Goal: Information Seeking & Learning: Learn about a topic

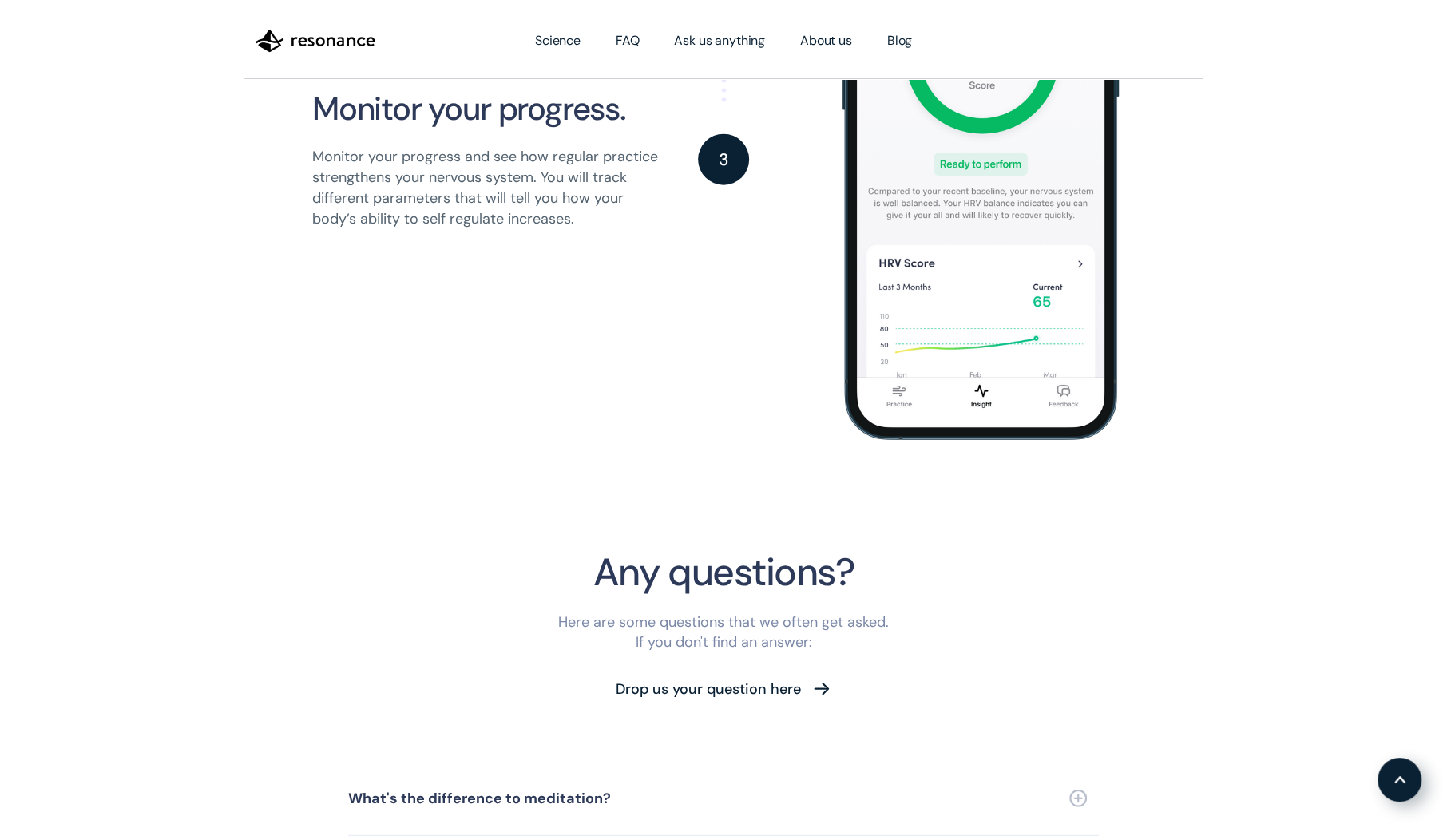
scroll to position [3042, 0]
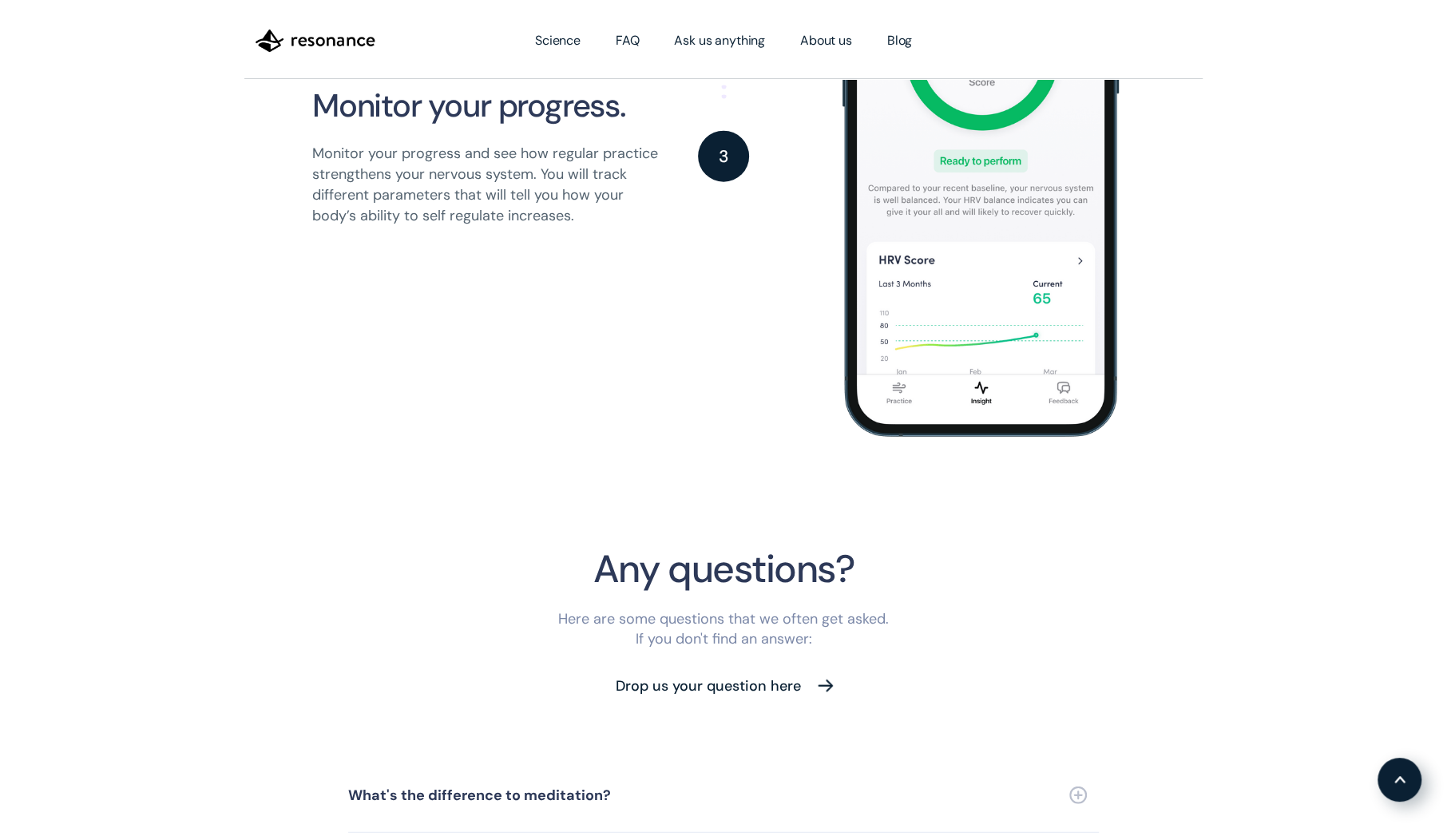
click at [823, 675] on img at bounding box center [826, 685] width 20 height 21
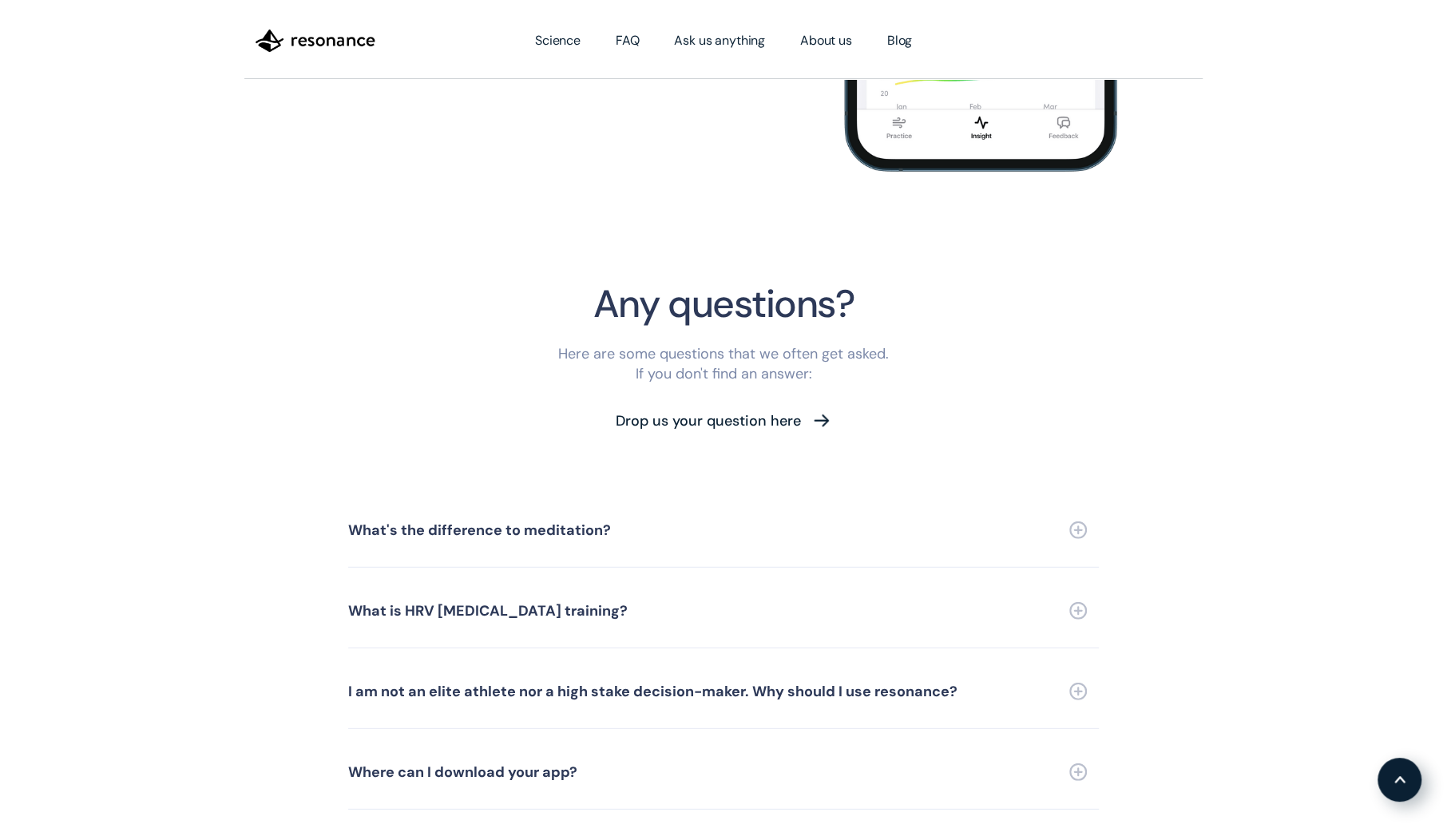
scroll to position [3532, 0]
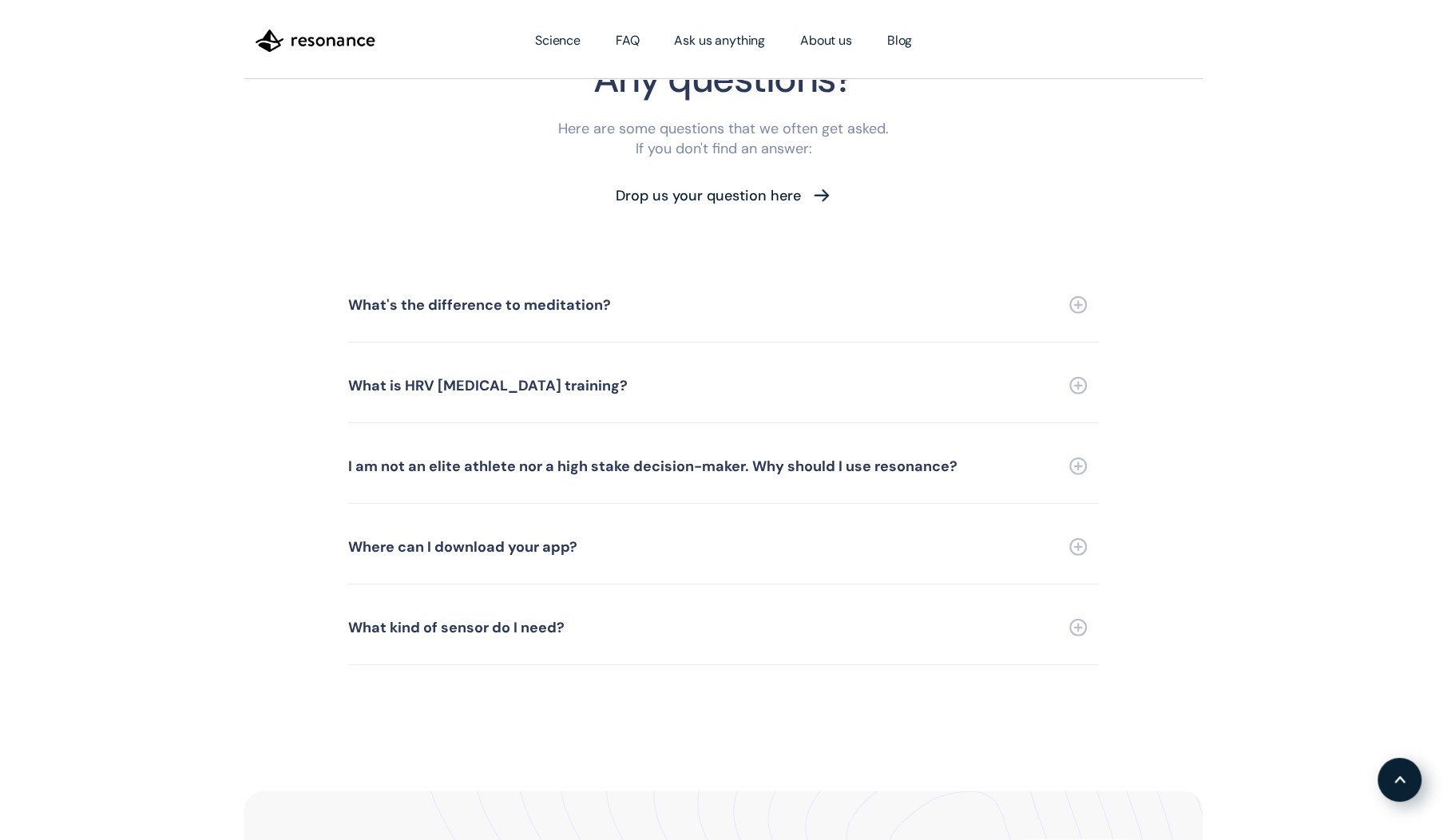
click at [1086, 377] on img at bounding box center [1078, 386] width 18 height 18
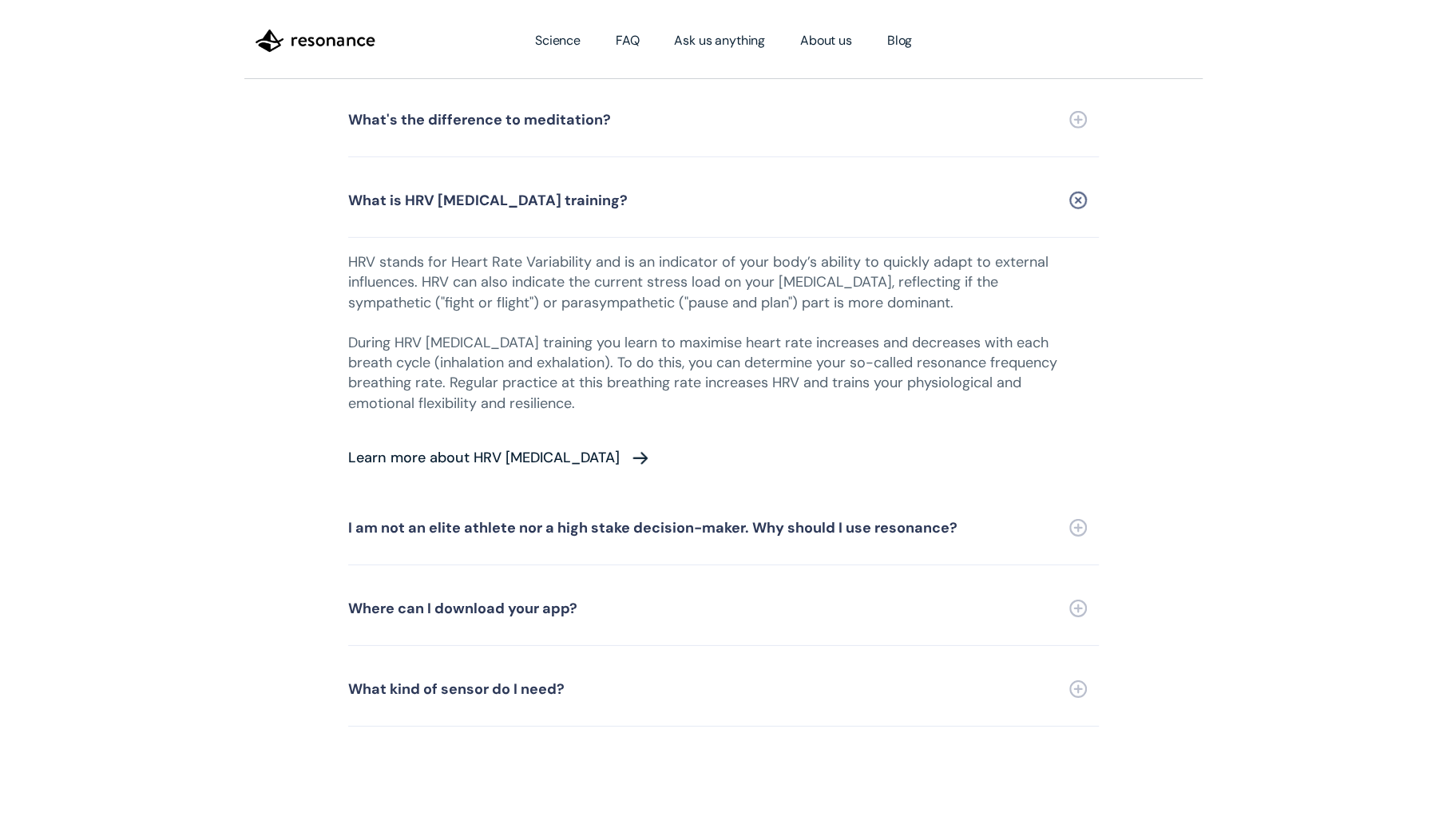
scroll to position [3719, 0]
click at [1078, 598] on img at bounding box center [1078, 607] width 18 height 18
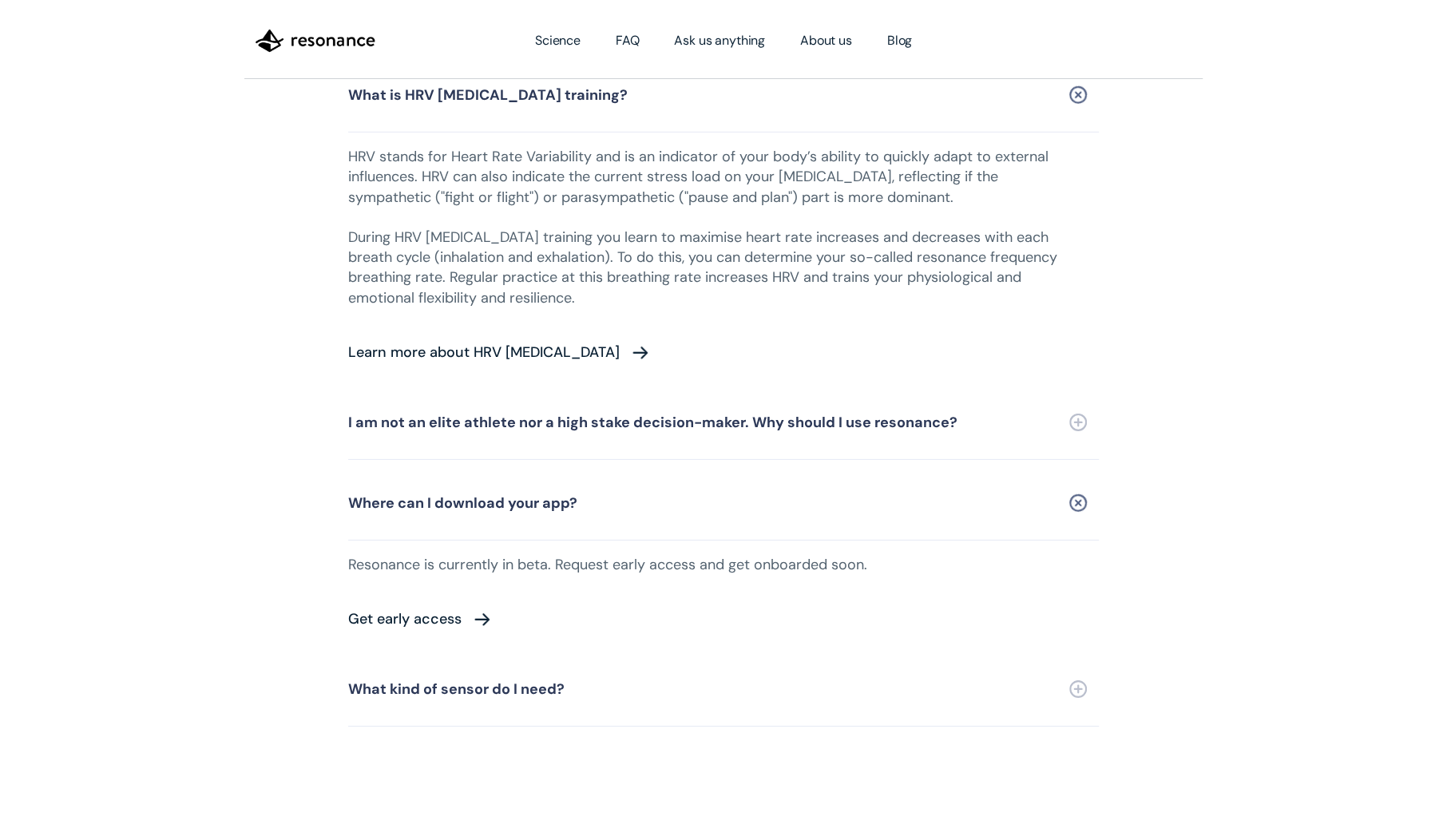
scroll to position [3825, 0]
click at [1071, 678] on img at bounding box center [1078, 687] width 18 height 18
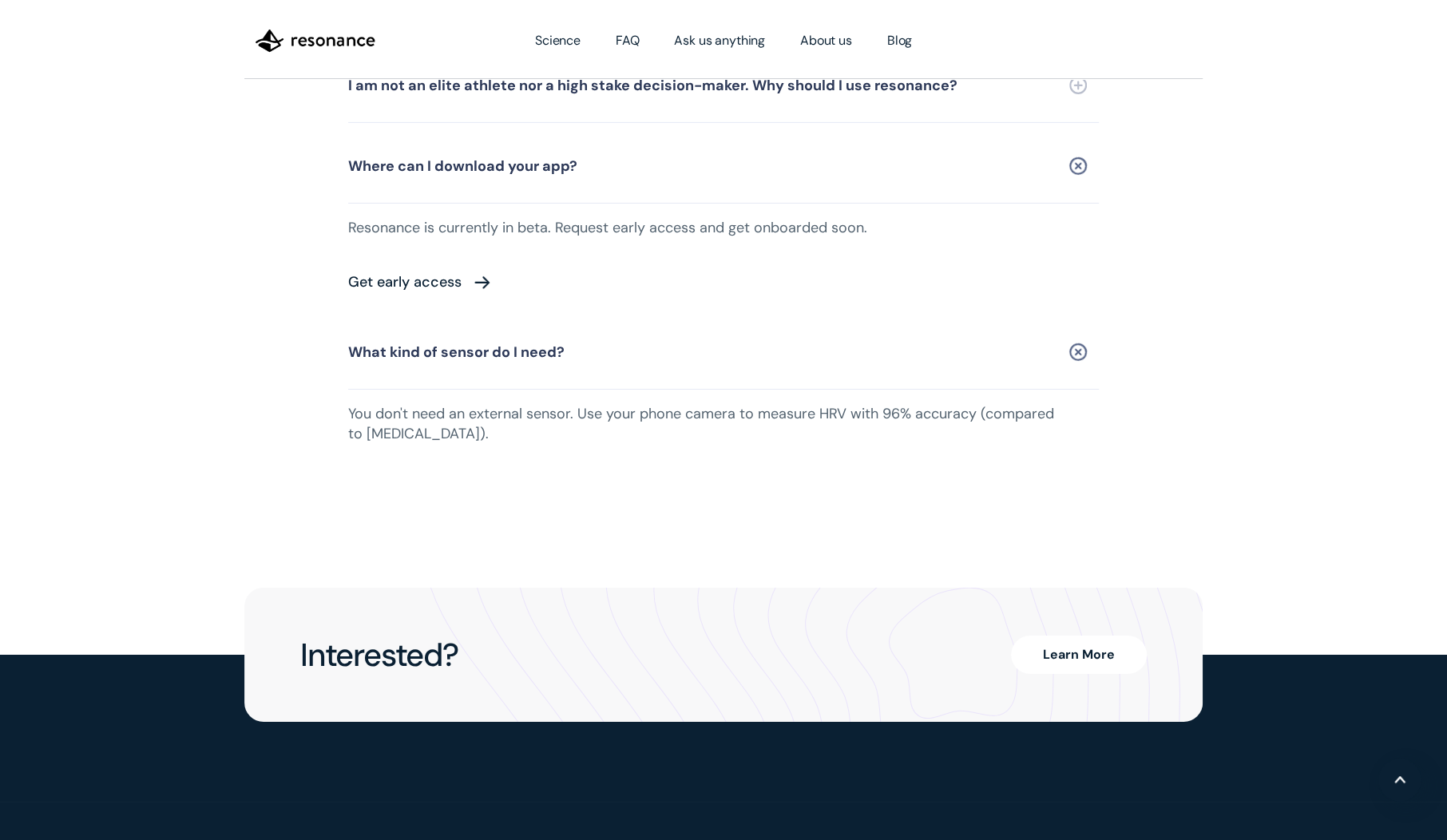
scroll to position [4162, 0]
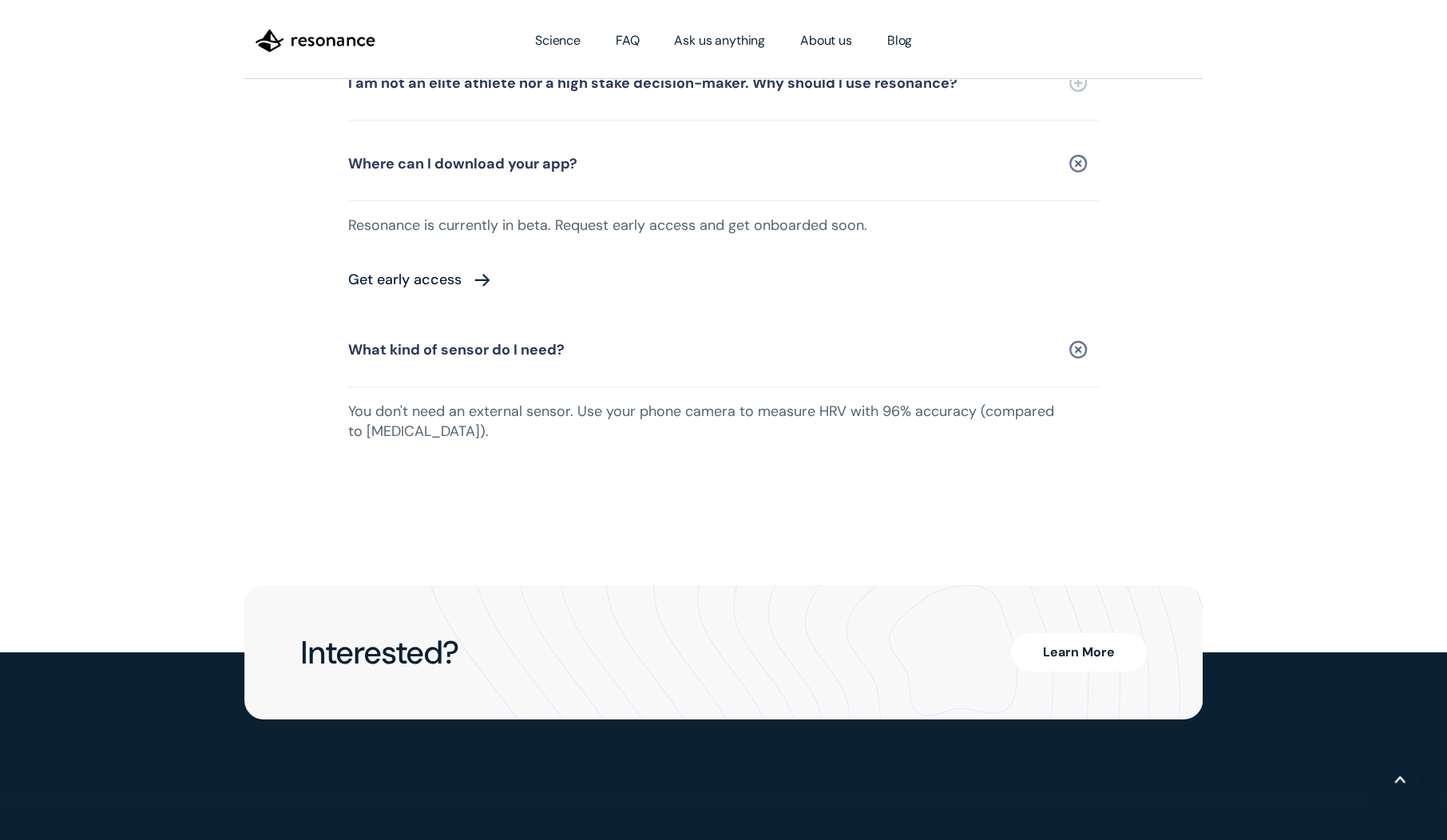
click at [1097, 634] on link "Learn More" at bounding box center [1079, 652] width 136 height 38
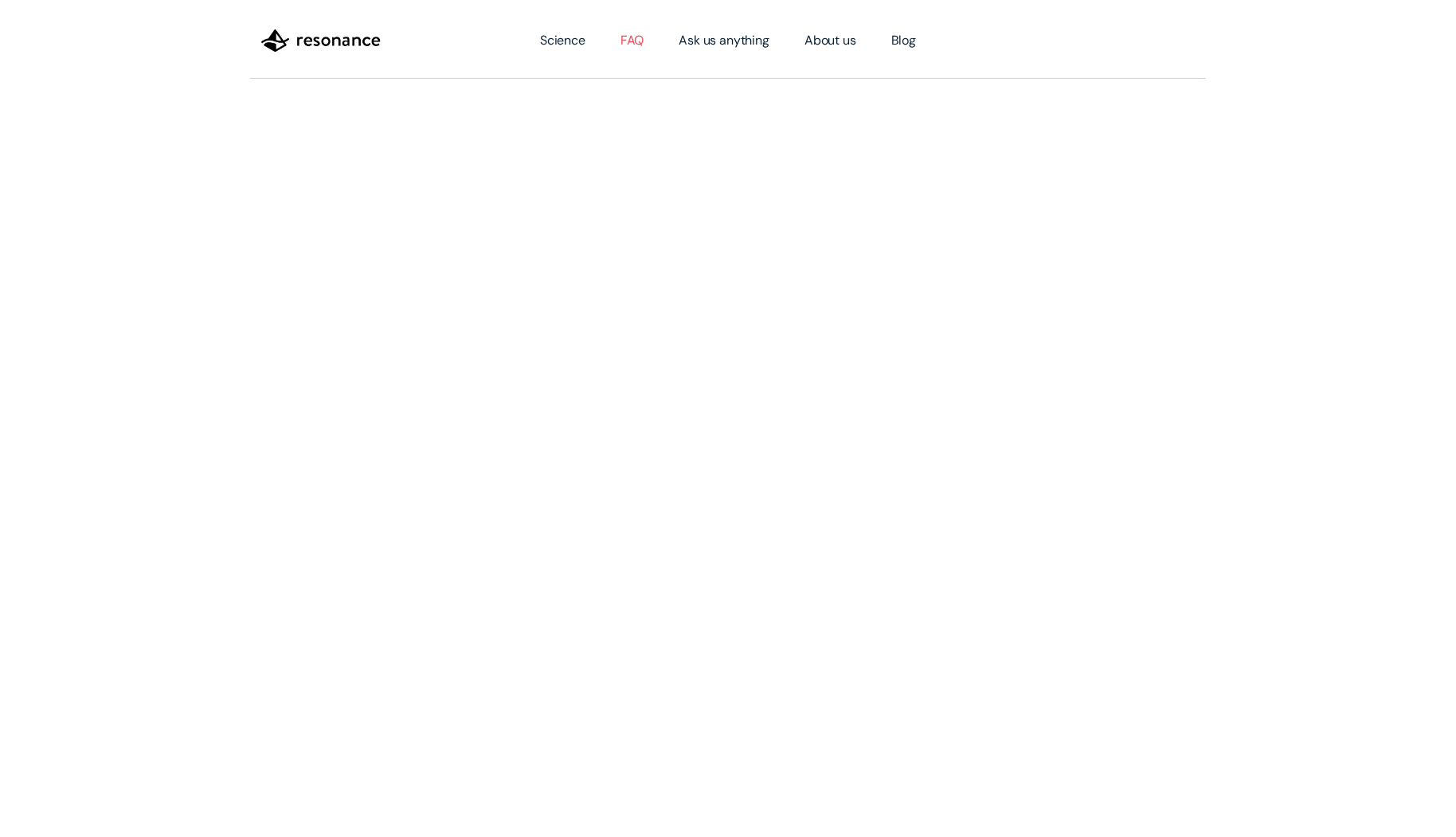
click at [638, 46] on link "FAQ" at bounding box center [632, 41] width 58 height 44
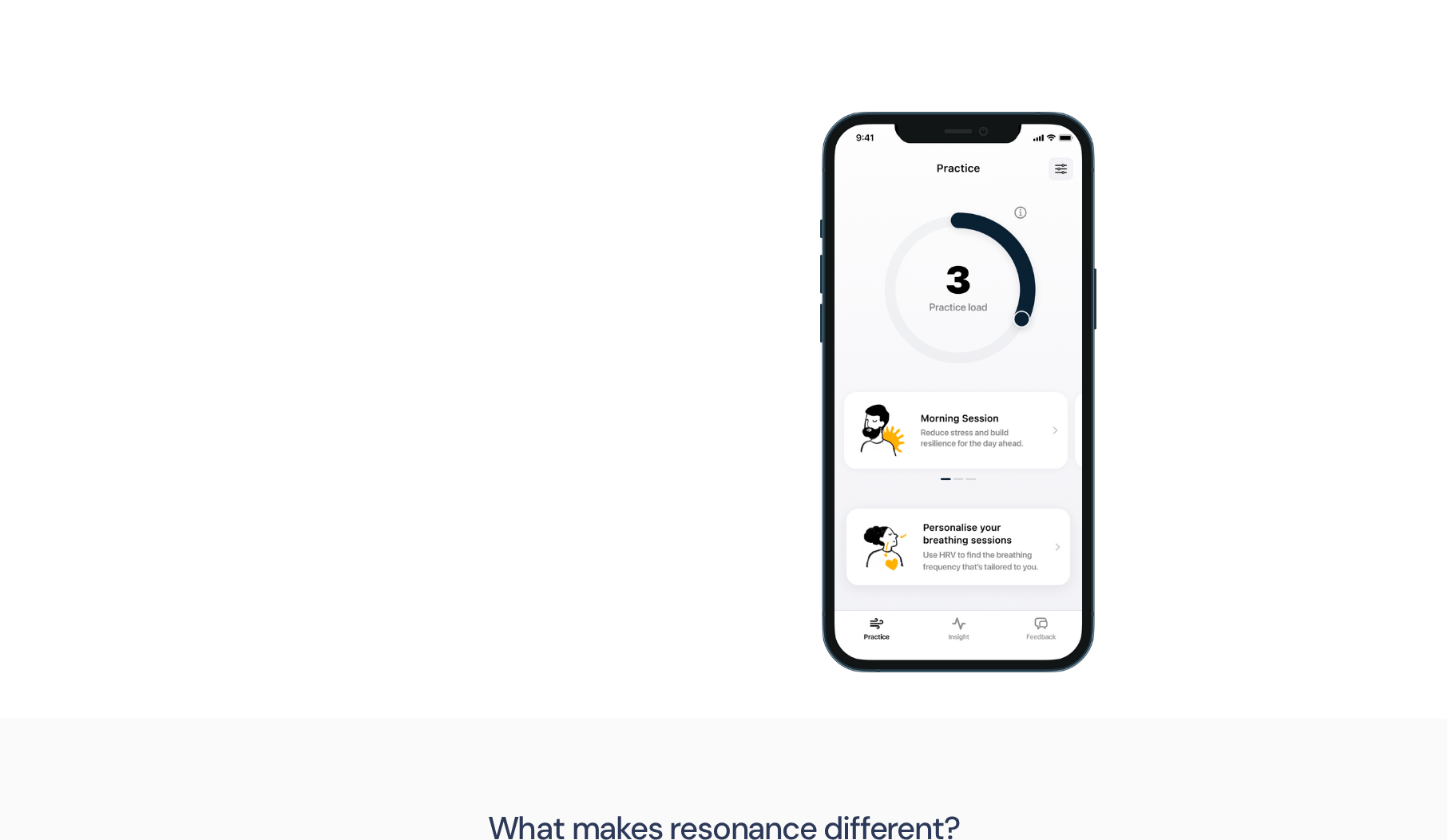
scroll to position [3539, 0]
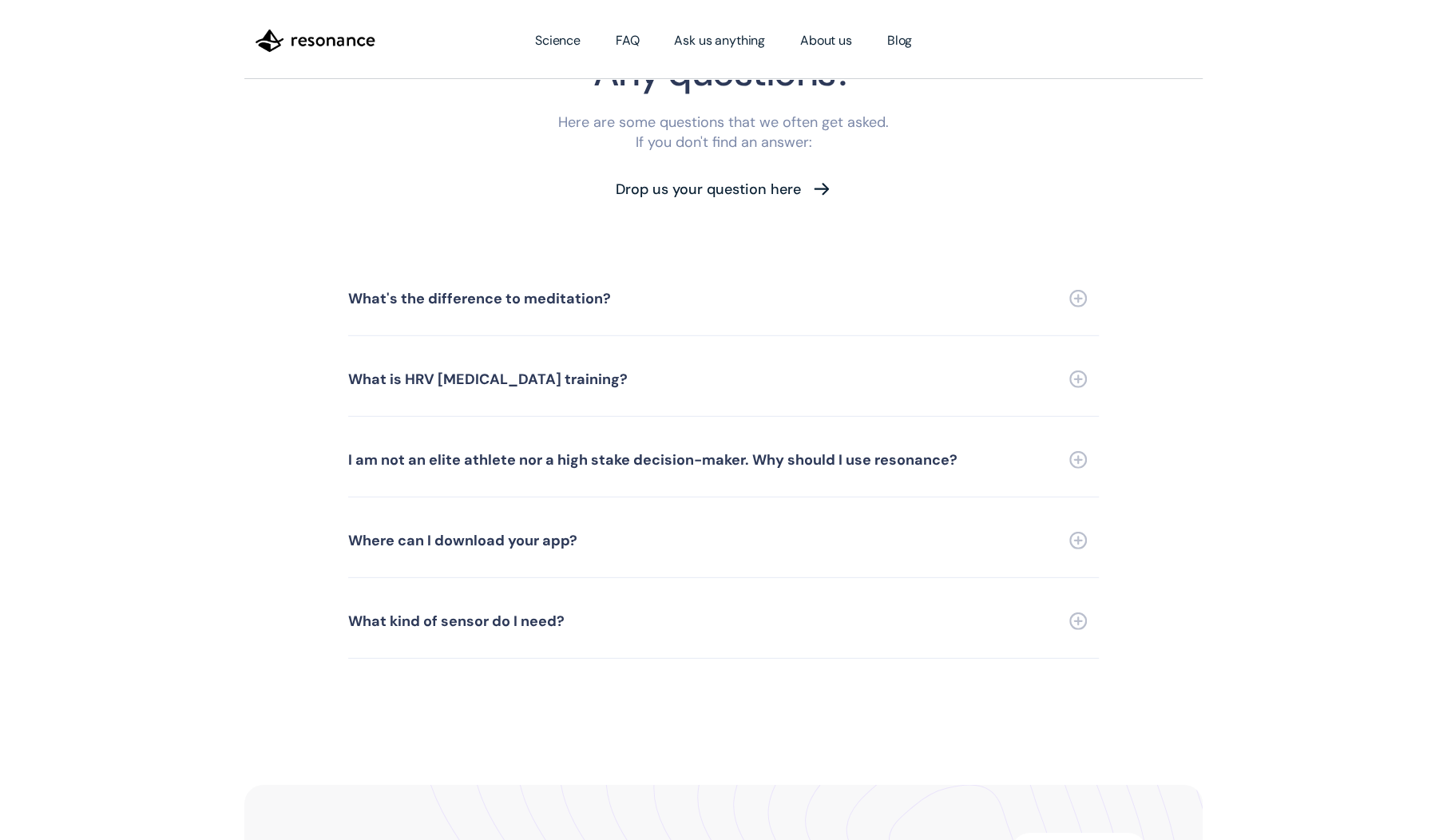
click at [565, 292] on div "What's the difference to meditation?" at bounding box center [480, 299] width 263 height 14
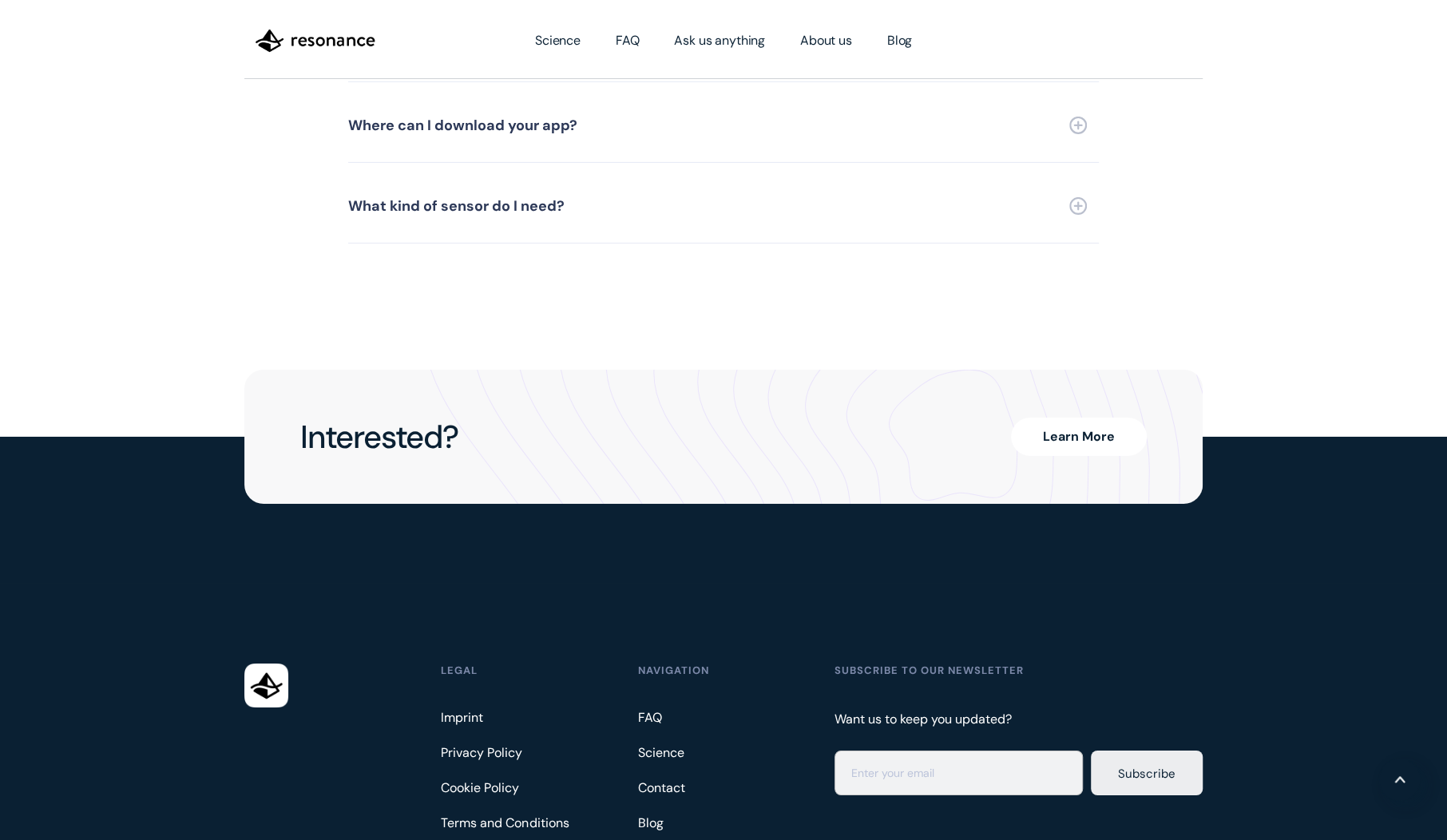
scroll to position [4079, 0]
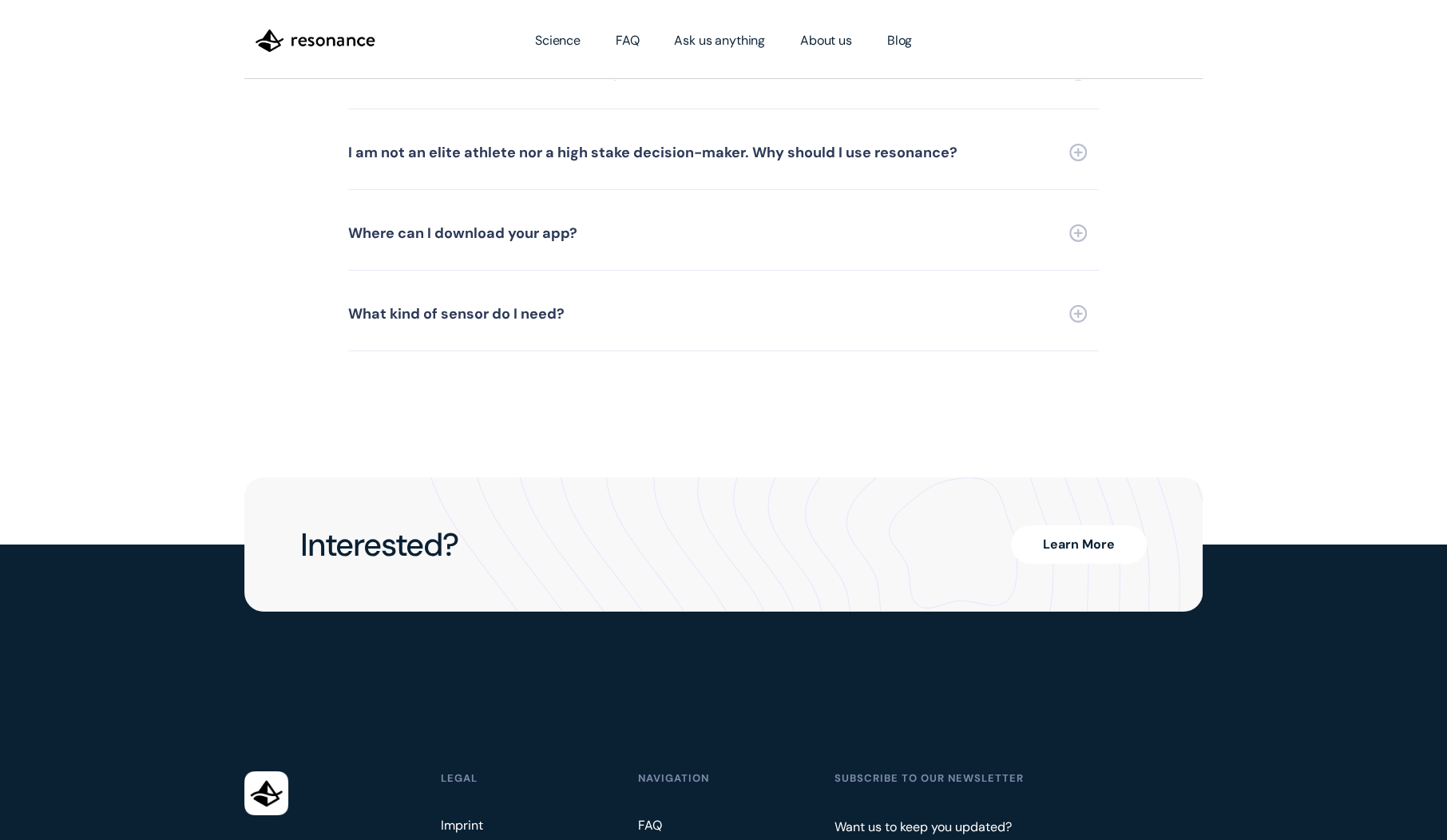
click at [622, 204] on link "Where can I download your app?" at bounding box center [724, 234] width 751 height 75
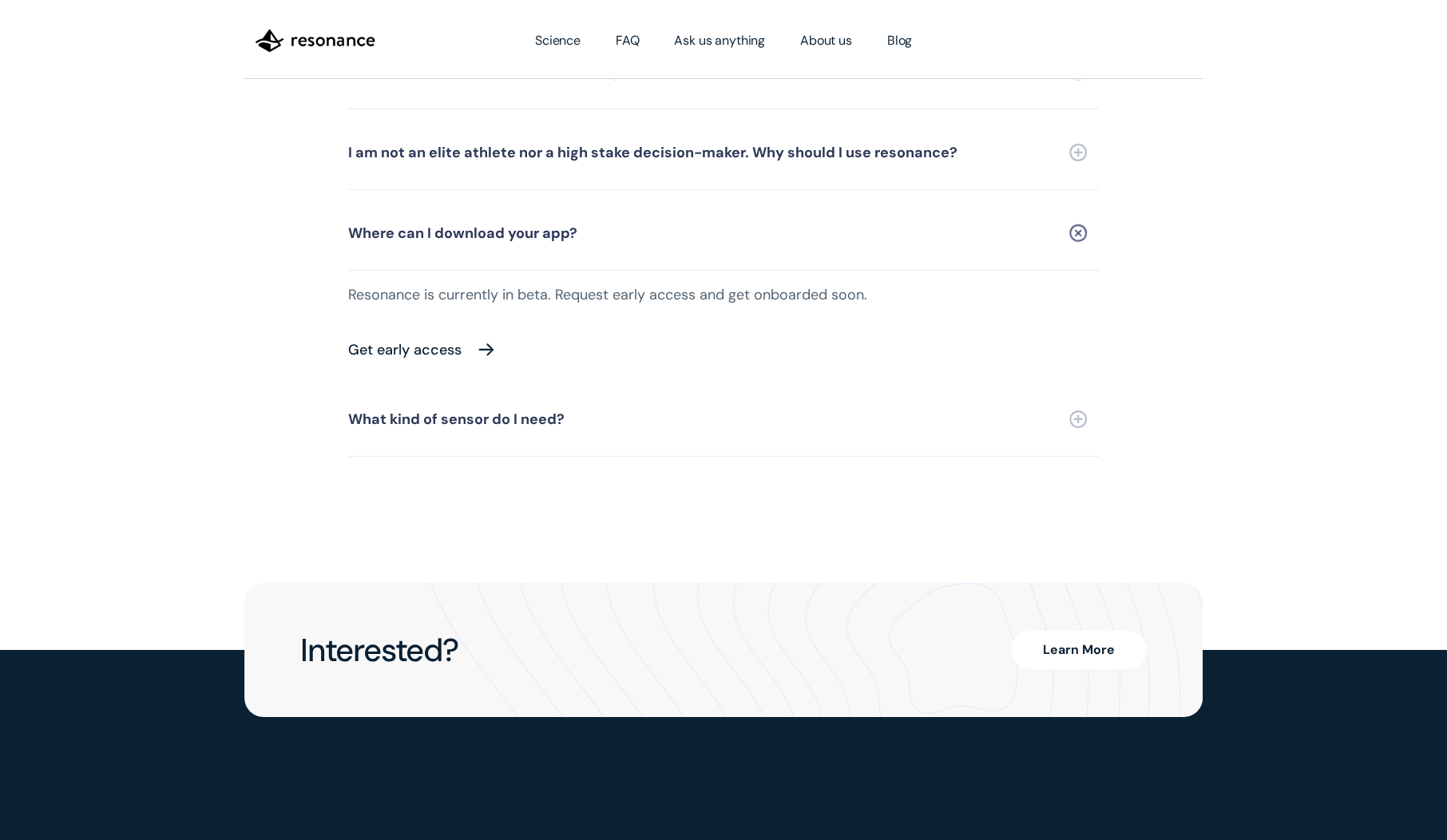
click at [473, 327] on link "Get early access" at bounding box center [708, 349] width 719 height 51
